Goal: Information Seeking & Learning: Learn about a topic

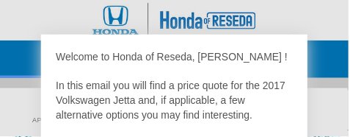
click at [17, 64] on div at bounding box center [175, 68] width 350 height 137
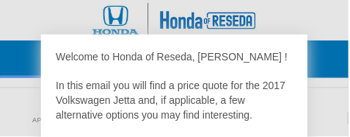
scroll to position [608, 0]
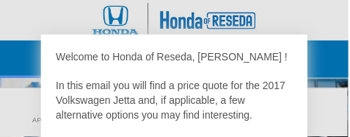
click at [334, 104] on div at bounding box center [175, 68] width 350 height 137
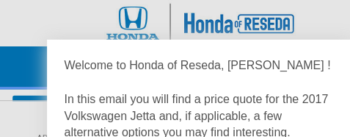
scroll to position [876, 0]
